Goal: Task Accomplishment & Management: Use online tool/utility

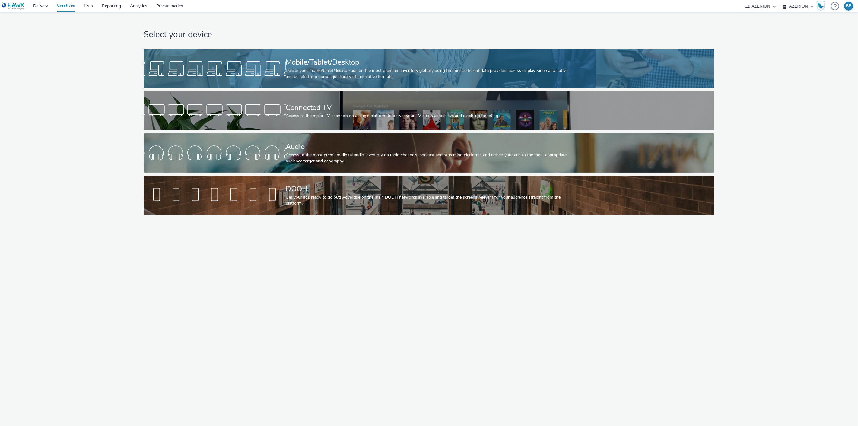
click at [340, 81] on div "Mobile/Tablet/Desktop Deliver your mobile/tablet/desktop ads on the most premiu…" at bounding box center [428, 68] width 284 height 39
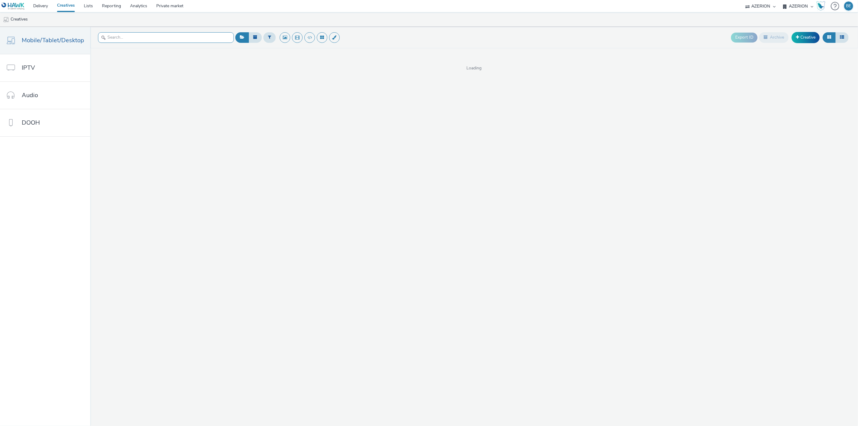
click at [137, 34] on input "text" at bounding box center [166, 37] width 136 height 11
paste input "SuperAwesome - [GEOGRAPHIC_DATA] - Test"
type input "SuperAwesome - [GEOGRAPHIC_DATA] - Test"
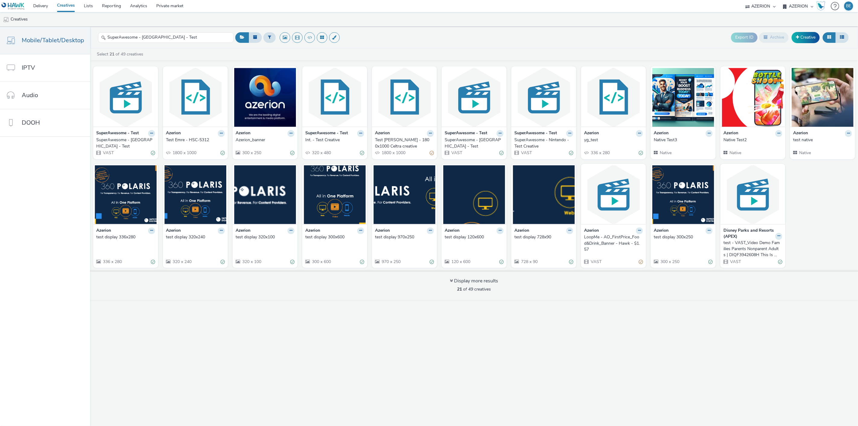
click at [118, 134] on strong "SuperAwesome - Test" at bounding box center [117, 133] width 43 height 7
click at [120, 139] on div "SuperAwesome - [GEOGRAPHIC_DATA] - Test" at bounding box center [124, 143] width 56 height 12
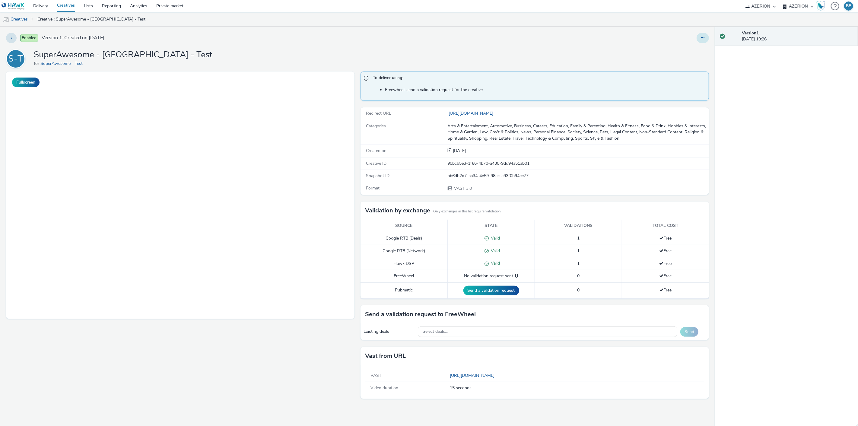
click at [702, 37] on icon at bounding box center [702, 38] width 3 height 4
click at [676, 49] on link "Edit" at bounding box center [686, 50] width 45 height 12
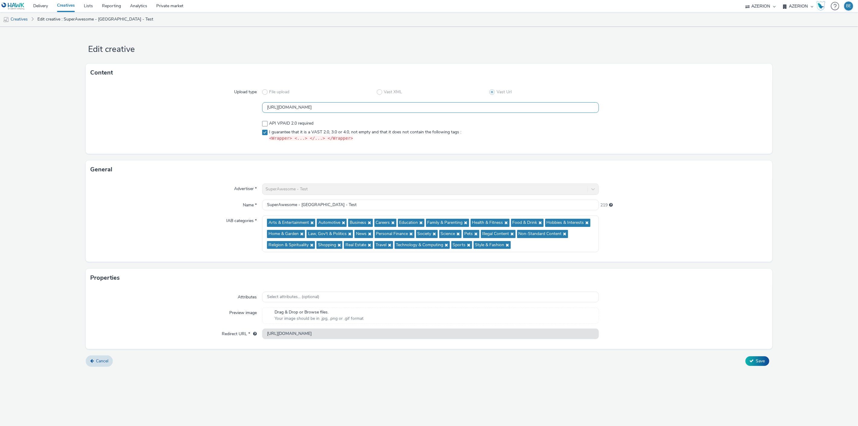
click at [345, 109] on input "[URL][DOMAIN_NAME]" at bounding box center [430, 107] width 337 height 11
click at [76, 129] on form "Edit creative Content Upload type File upload Vast XML Vast Url [URL][DOMAIN_NA…" at bounding box center [429, 199] width 858 height 345
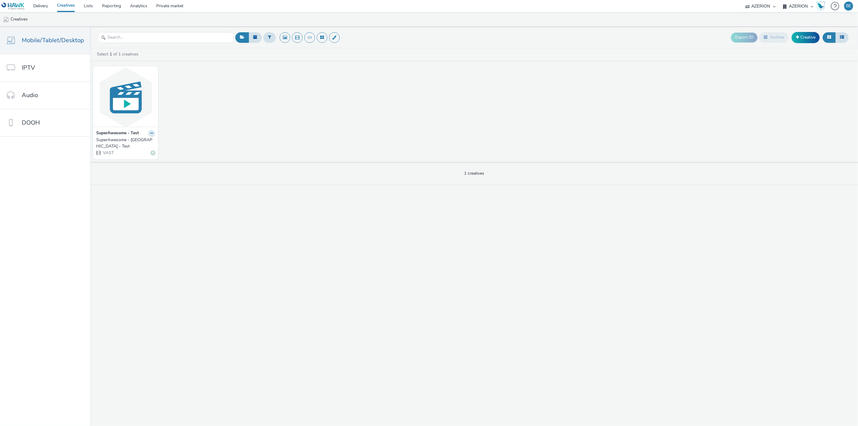
drag, startPoint x: 248, startPoint y: 71, endPoint x: 458, endPoint y: 65, distance: 209.8
click at [458, 65] on div "SuperAwesome - Test SuperAwesome - [GEOGRAPHIC_DATA] - Test VAST" at bounding box center [474, 112] width 768 height 98
